Goal: Contribute content: Add original content to the website for others to see

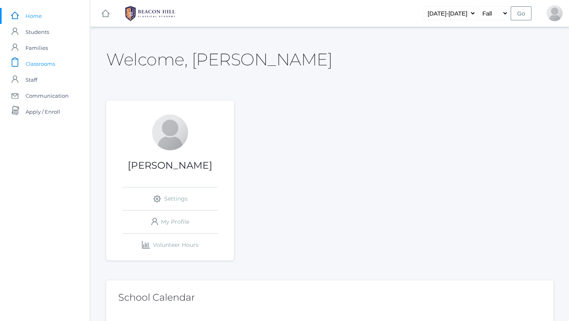
click at [58, 62] on link "icons/clipboard/plain Created with Sketch. Classrooms" at bounding box center [45, 64] width 90 height 16
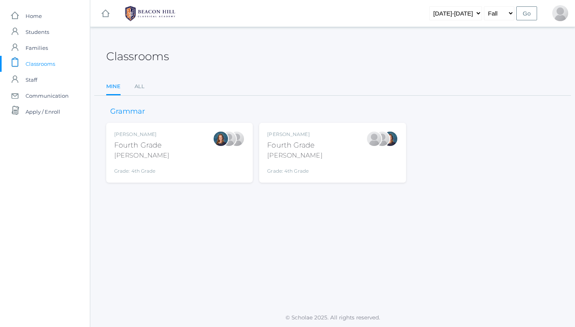
click at [317, 154] on div "Lydia Chaffin Fourth Grade Chaffin Grade: 4th Grade 04LA" at bounding box center [332, 153] width 130 height 44
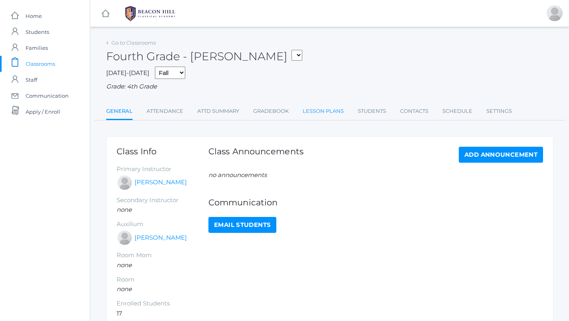
click at [320, 108] on link "Lesson Plans" at bounding box center [322, 111] width 41 height 16
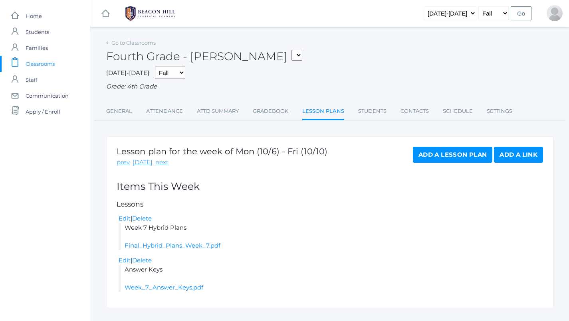
click at [43, 62] on span "Classrooms" at bounding box center [41, 64] width 30 height 16
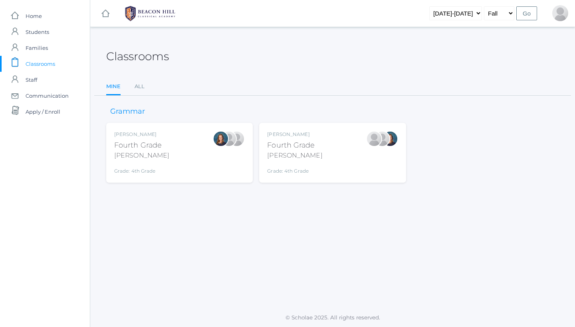
click at [172, 174] on div "Ellie Bradley Fourth Grade Bradley Grade: 4th Grade 04LA" at bounding box center [179, 153] width 146 height 60
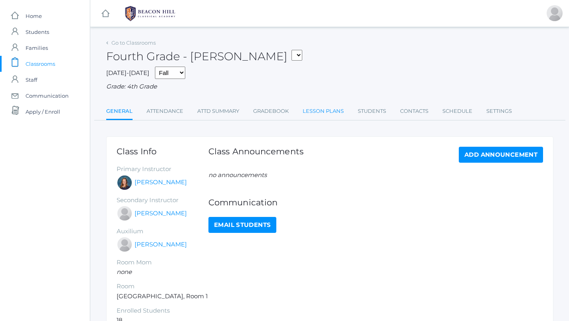
click at [315, 108] on link "Lesson Plans" at bounding box center [322, 111] width 41 height 16
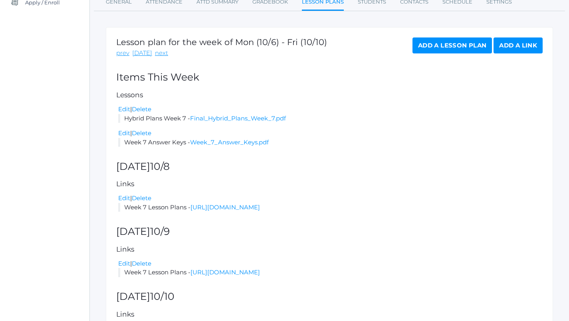
scroll to position [112, 0]
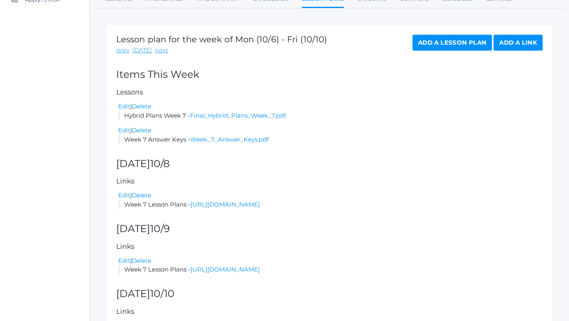
click at [407, 158] on h2 "Wednesday 10/8" at bounding box center [329, 163] width 426 height 11
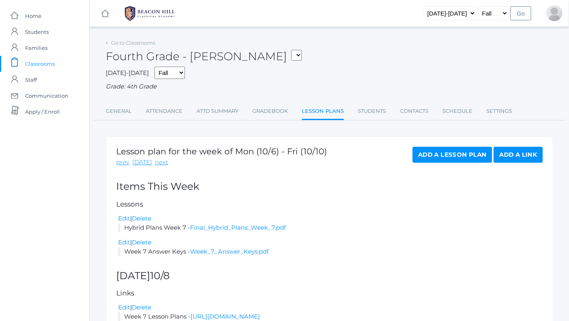
scroll to position [0, 0]
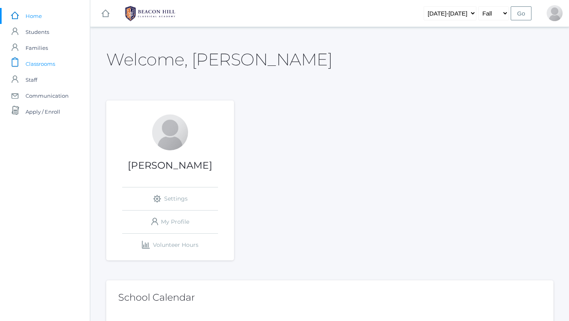
click at [57, 63] on link "icons/clipboard/plain Created with Sketch. Classrooms" at bounding box center [45, 64] width 90 height 16
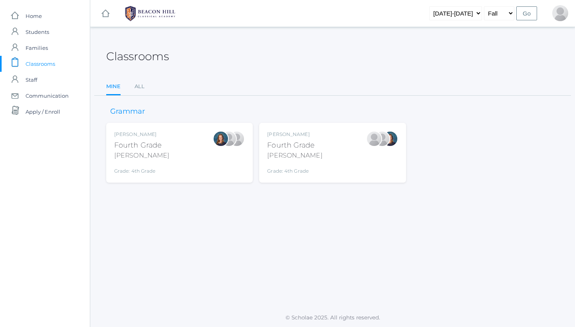
click at [312, 134] on div "[PERSON_NAME]" at bounding box center [294, 134] width 55 height 7
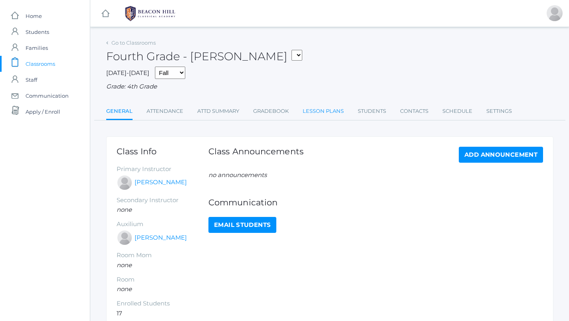
click at [318, 103] on link "Lesson Plans" at bounding box center [322, 111] width 41 height 16
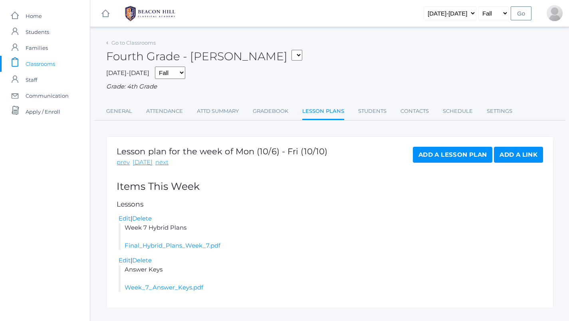
click at [465, 152] on link "Add a Lesson Plan" at bounding box center [452, 155] width 79 height 16
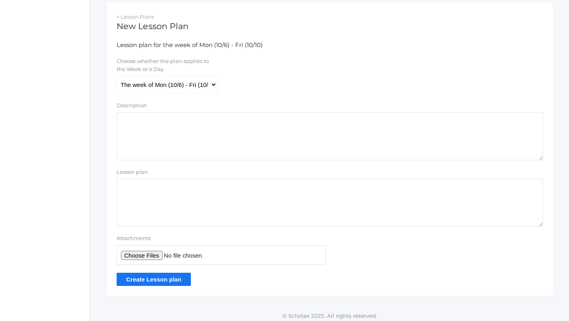
scroll to position [134, 0]
click at [137, 205] on textarea "Lesson plan" at bounding box center [330, 203] width 426 height 48
paste textarea "[URL][DOMAIN_NAME]"
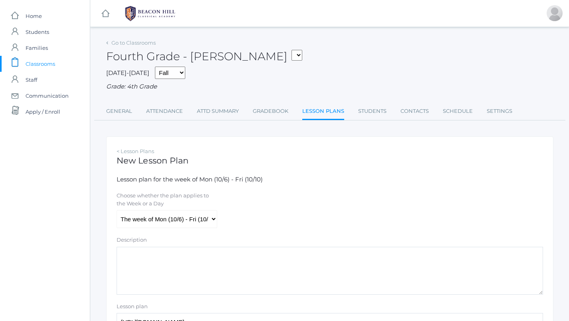
scroll to position [0, 0]
type textarea "[URL][DOMAIN_NAME]"
select select "2025-10-08"
select select
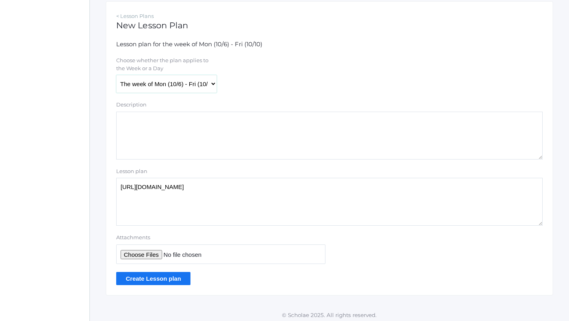
scroll to position [134, 0]
click at [176, 277] on input "Create Lesson plan" at bounding box center [153, 279] width 74 height 13
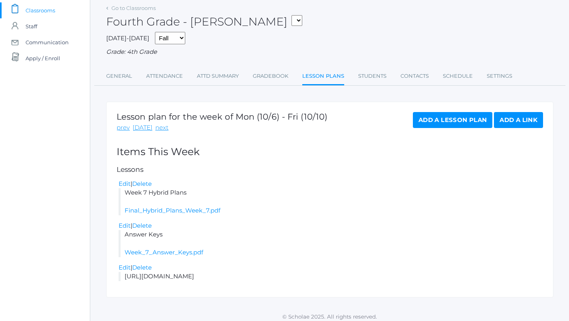
scroll to position [53, 0]
click at [177, 274] on li "[URL][DOMAIN_NAME]" at bounding box center [331, 277] width 424 height 9
click at [144, 265] on link "Delete" at bounding box center [142, 269] width 20 height 8
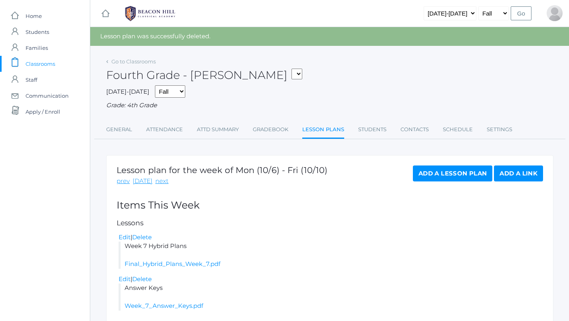
click at [516, 178] on div "Add a Lesson Plan Add a Link" at bounding box center [478, 176] width 130 height 20
click at [518, 171] on link "Add a Link" at bounding box center [518, 174] width 49 height 16
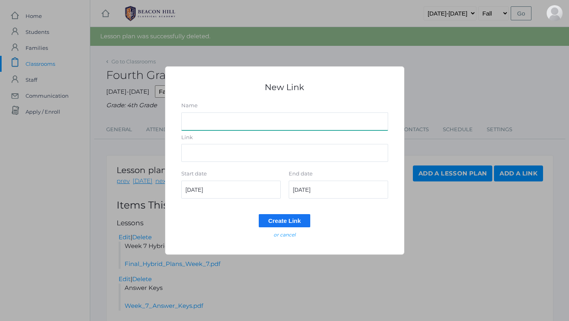
click at [264, 123] on input "Name" at bounding box center [284, 122] width 207 height 18
type input "W"
type input "Week 7 Lesson Plans"
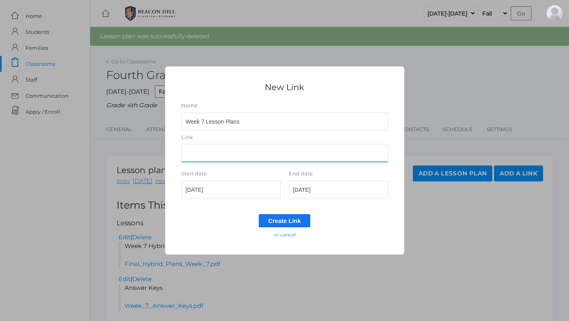
click at [225, 160] on input "Link" at bounding box center [284, 153] width 207 height 18
paste input "[URL][DOMAIN_NAME]"
type input "[URL][DOMAIN_NAME]"
click at [296, 220] on input "Create Link" at bounding box center [285, 220] width 52 height 13
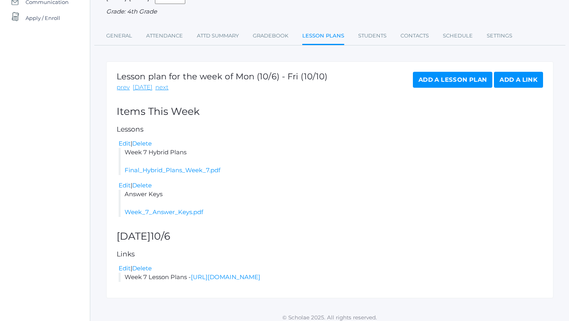
scroll to position [93, 0]
click at [515, 77] on link "Add a Link" at bounding box center [518, 80] width 49 height 16
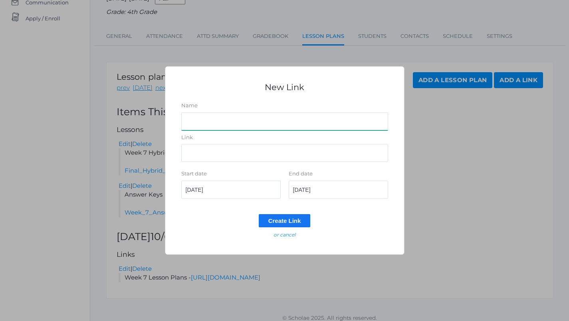
click at [209, 118] on input "Name" at bounding box center [284, 122] width 207 height 18
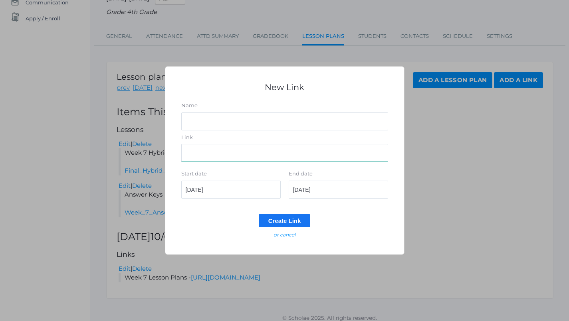
click at [267, 150] on input "Link" at bounding box center [284, 153] width 207 height 18
paste input "[URL][DOMAIN_NAME]"
type input "[URL][DOMAIN_NAME]"
click at [235, 190] on input "[DATE]" at bounding box center [230, 190] width 99 height 18
type input "2025-10-0"
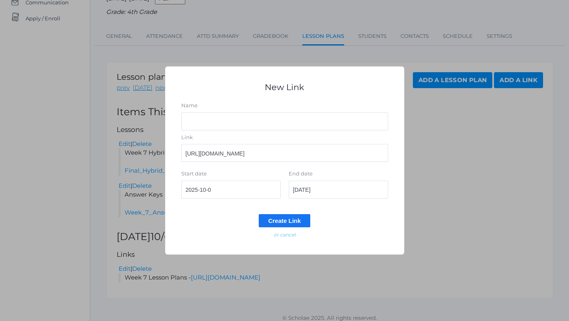
click at [281, 234] on em "or cancel" at bounding box center [284, 235] width 22 height 6
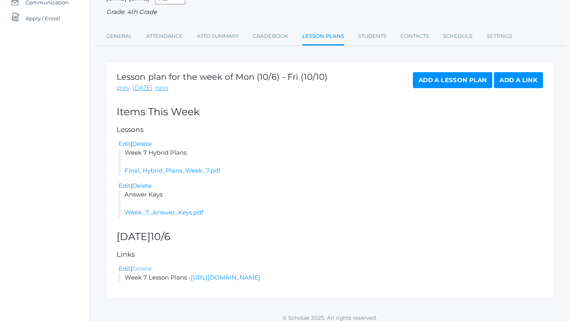
click at [144, 265] on link "Delete" at bounding box center [142, 269] width 20 height 8
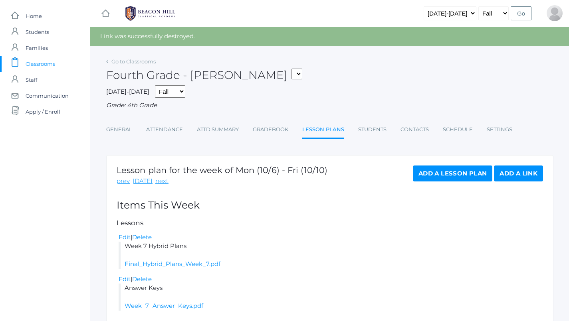
click at [518, 176] on link "Add a Link" at bounding box center [518, 174] width 49 height 16
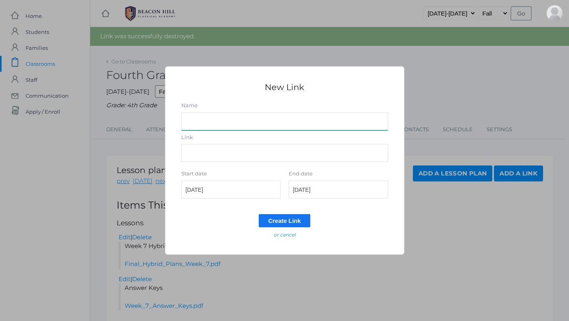
click at [223, 124] on input "Name" at bounding box center [284, 122] width 207 height 18
type input "Lesson Plans 7"
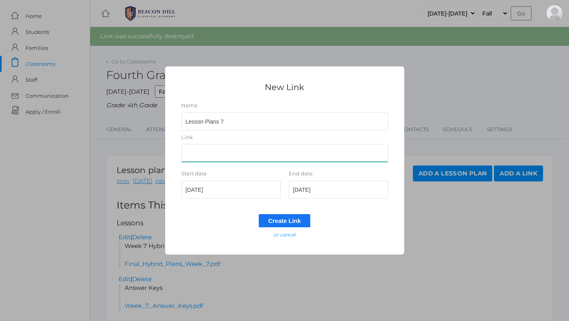
click at [209, 156] on input "Link" at bounding box center [284, 153] width 207 height 18
paste input "[URL][DOMAIN_NAME]"
type input "[URL][DOMAIN_NAME]"
click at [221, 190] on input "[DATE]" at bounding box center [230, 190] width 99 height 18
type input "2025-10-08"
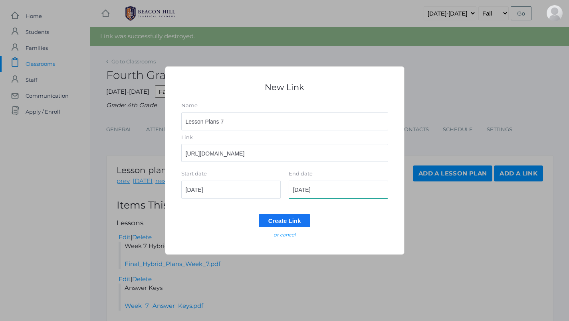
click at [325, 190] on input "[DATE]" at bounding box center [338, 190] width 99 height 18
type input "2025-10-10"
click at [297, 219] on input "Create Link" at bounding box center [285, 220] width 52 height 13
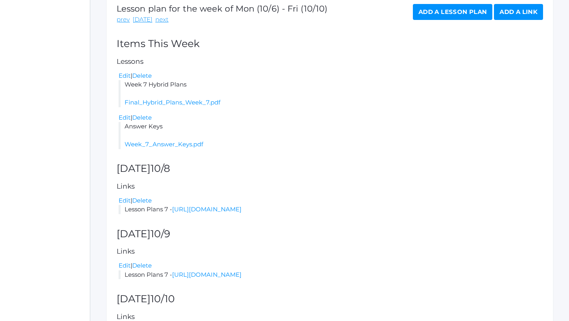
scroll to position [182, 0]
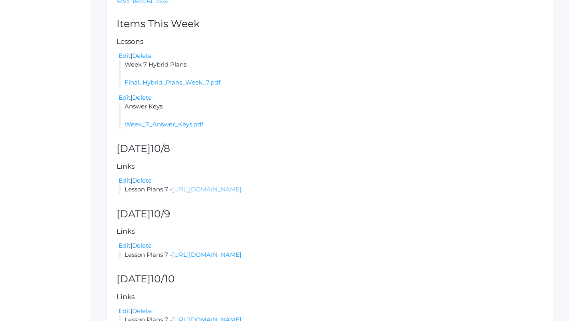
click at [241, 186] on link "[URL][DOMAIN_NAME]" at bounding box center [206, 190] width 69 height 8
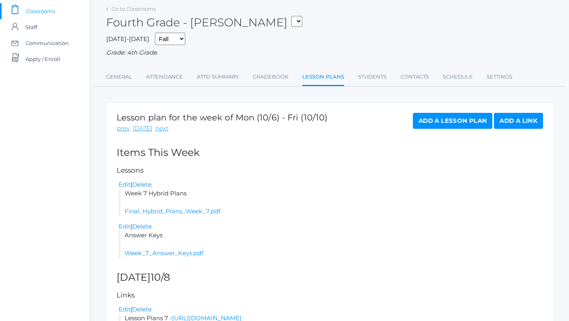
scroll to position [75, 0]
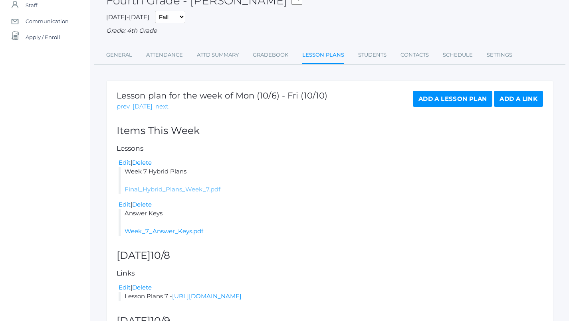
click at [189, 186] on link "Final_Hybrid_Plans_Week_7.pdf" at bounding box center [173, 190] width 96 height 8
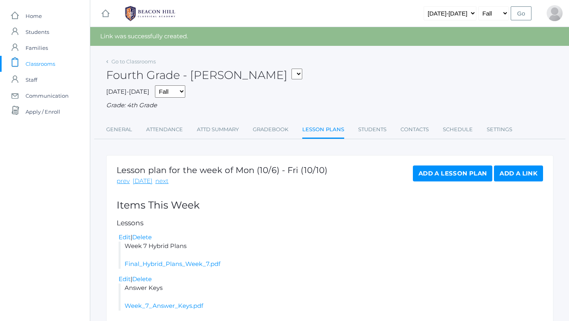
scroll to position [0, 0]
